Goal: Navigation & Orientation: Find specific page/section

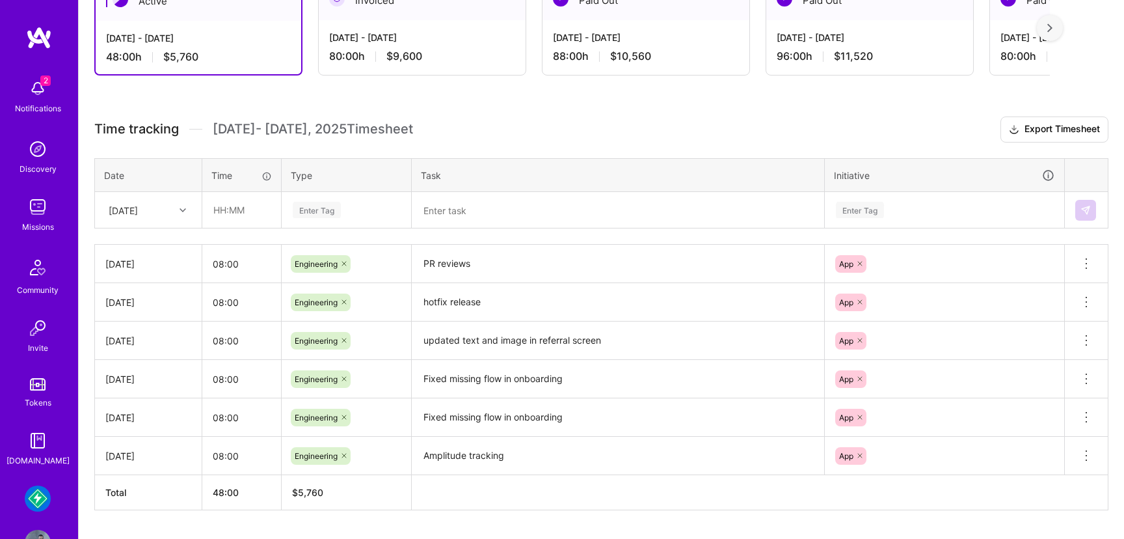
scroll to position [183, 0]
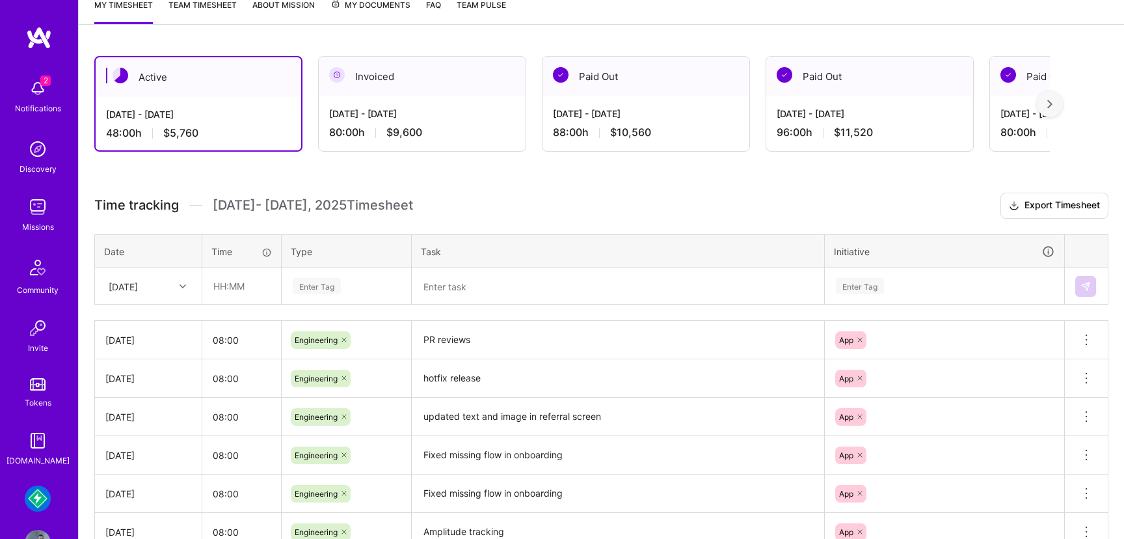
click at [38, 209] on img at bounding box center [38, 207] width 26 height 26
